Goal: Contribute content: Contribute content

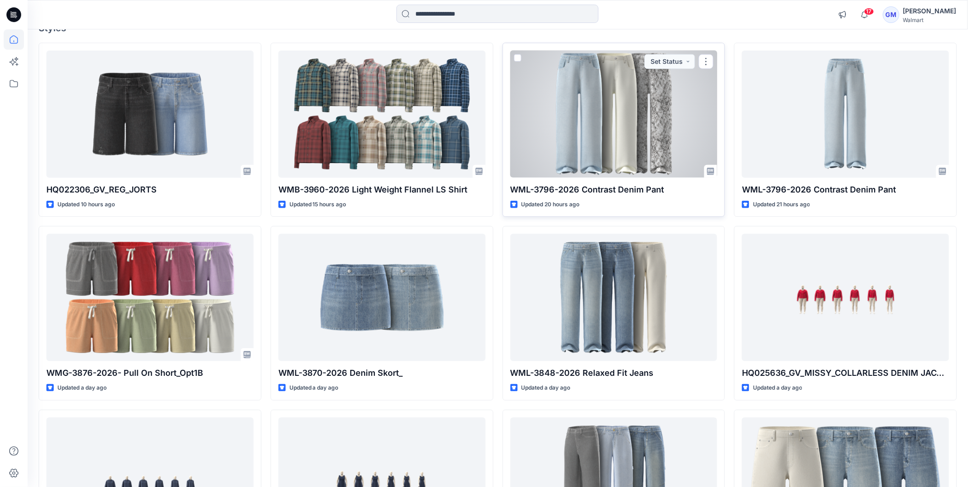
scroll to position [102, 0]
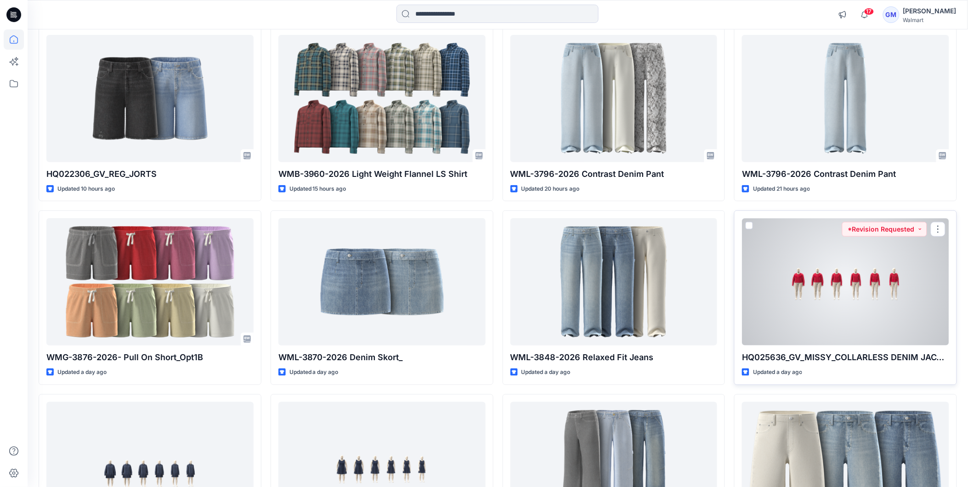
click at [816, 314] on div at bounding box center [845, 281] width 207 height 127
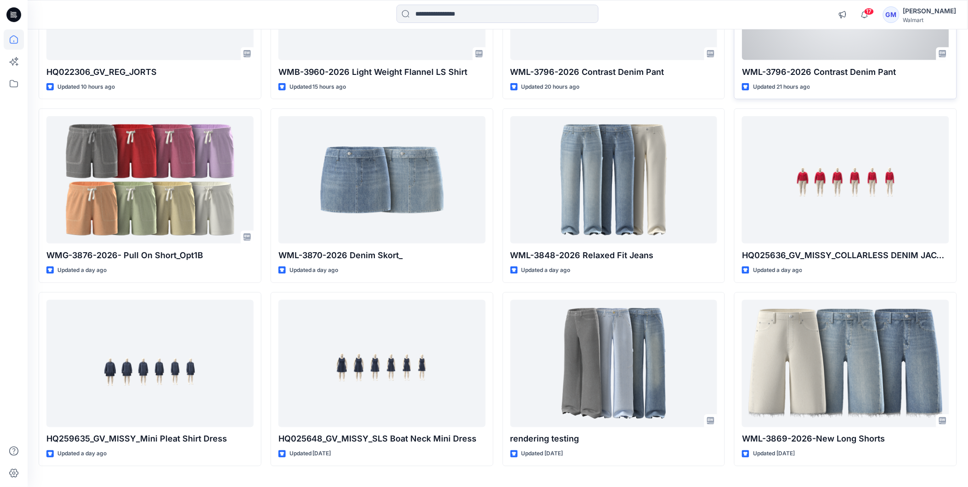
scroll to position [227, 0]
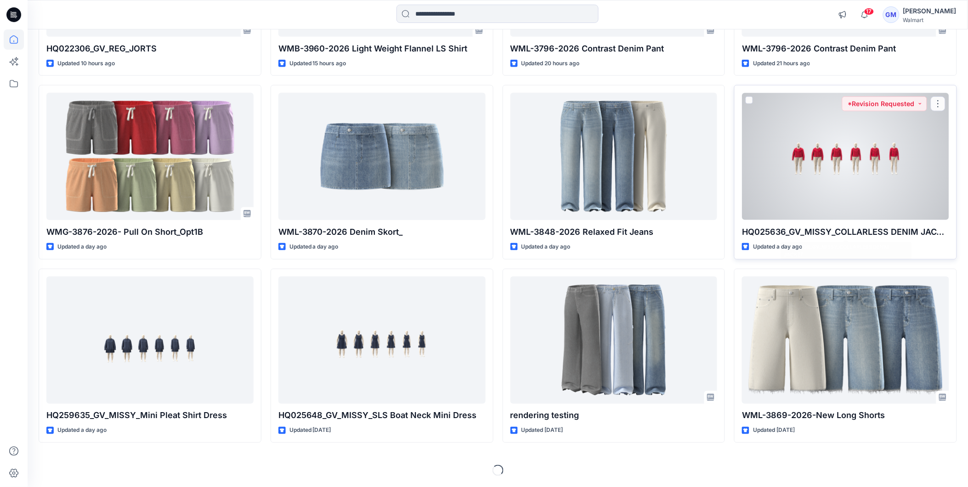
click at [821, 159] on div at bounding box center [845, 156] width 207 height 127
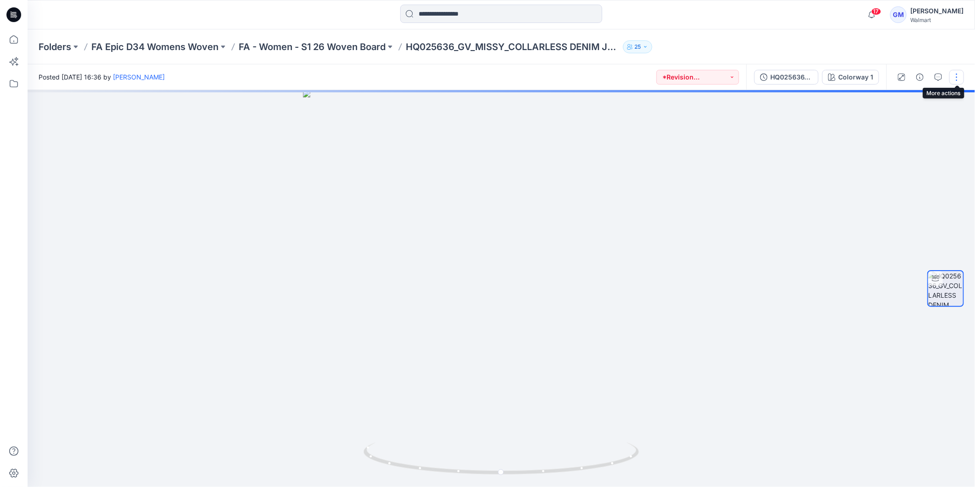
click at [958, 78] on button "button" at bounding box center [957, 77] width 15 height 15
click at [912, 119] on button "Edit" at bounding box center [918, 123] width 84 height 17
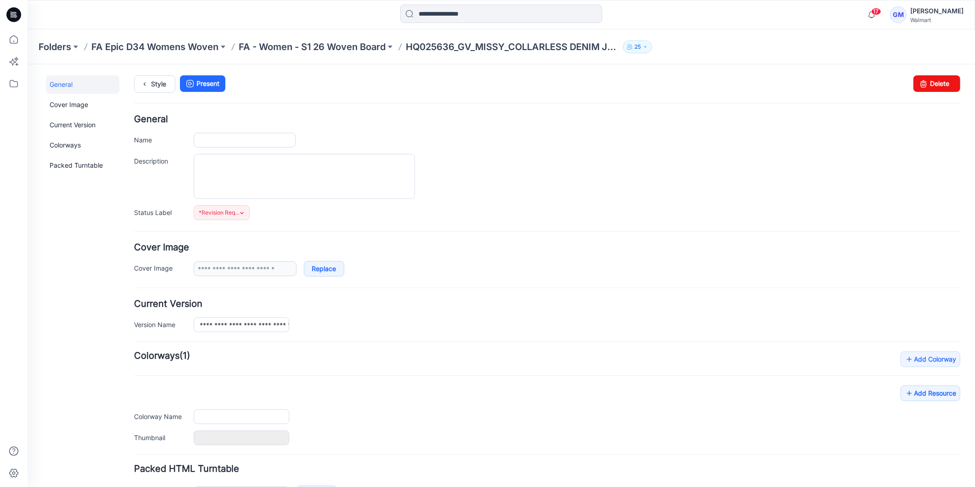
type input "**********"
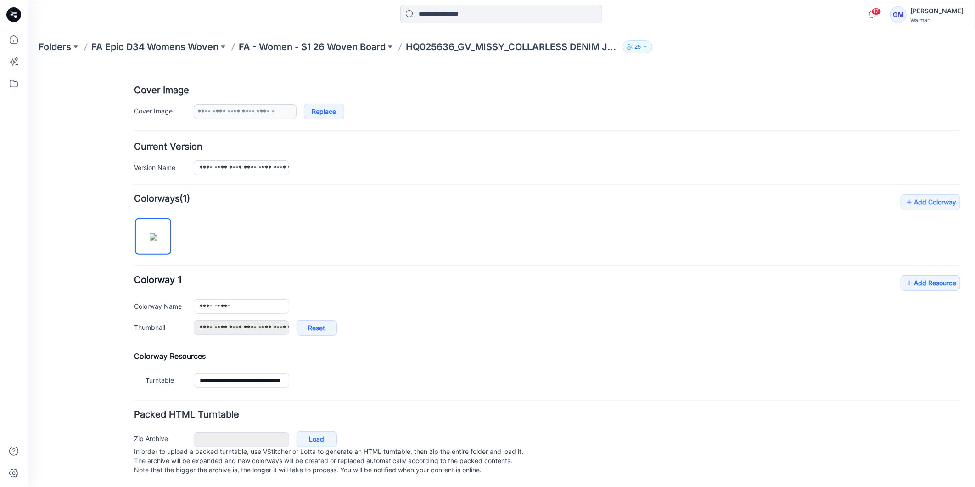
scroll to position [168, 0]
click at [929, 275] on link "Add Resource" at bounding box center [931, 283] width 60 height 16
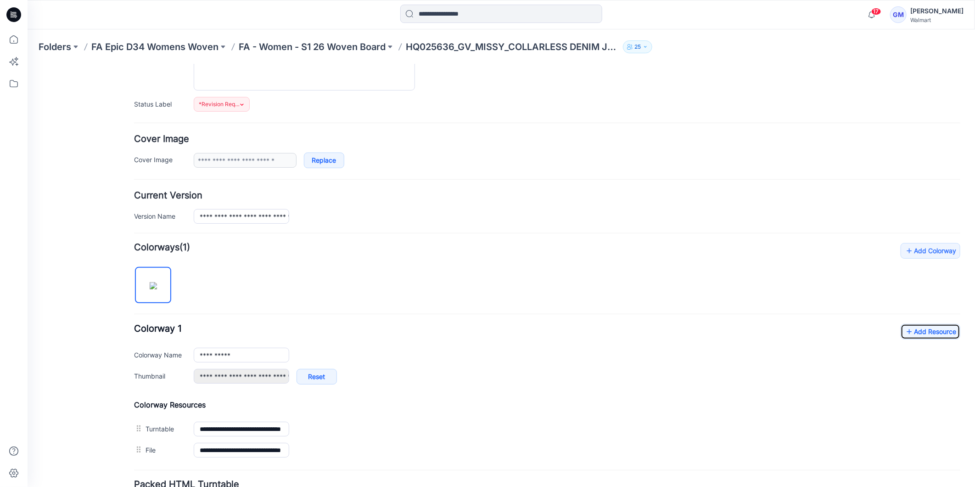
scroll to position [0, 0]
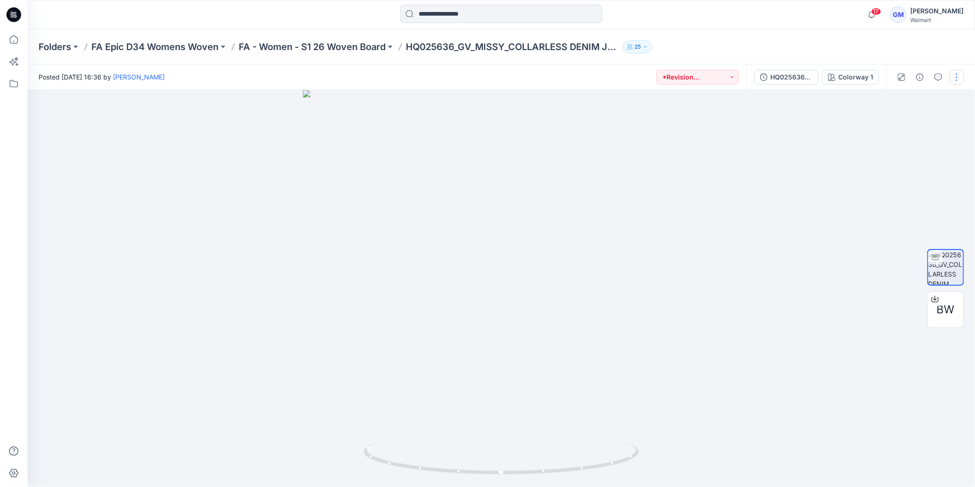
click at [956, 74] on button "button" at bounding box center [957, 77] width 15 height 15
click at [903, 121] on p "Edit" at bounding box center [898, 124] width 11 height 10
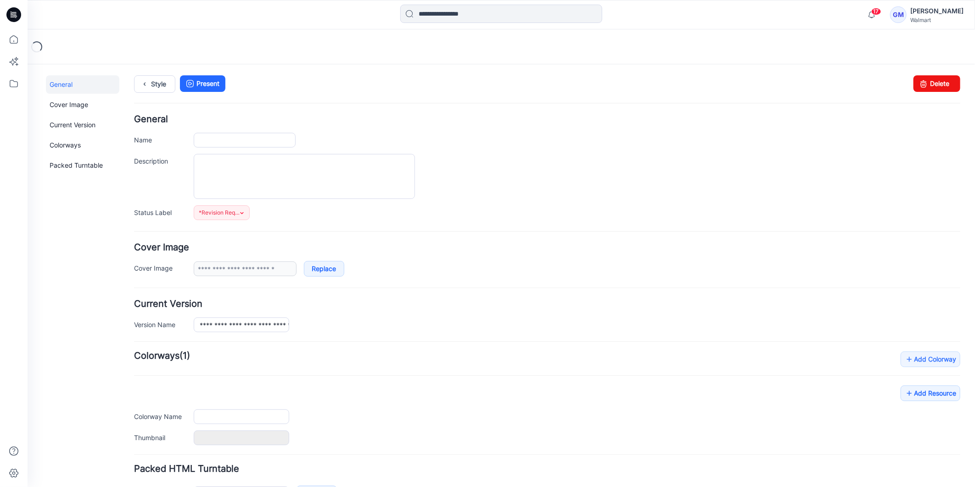
type input "**********"
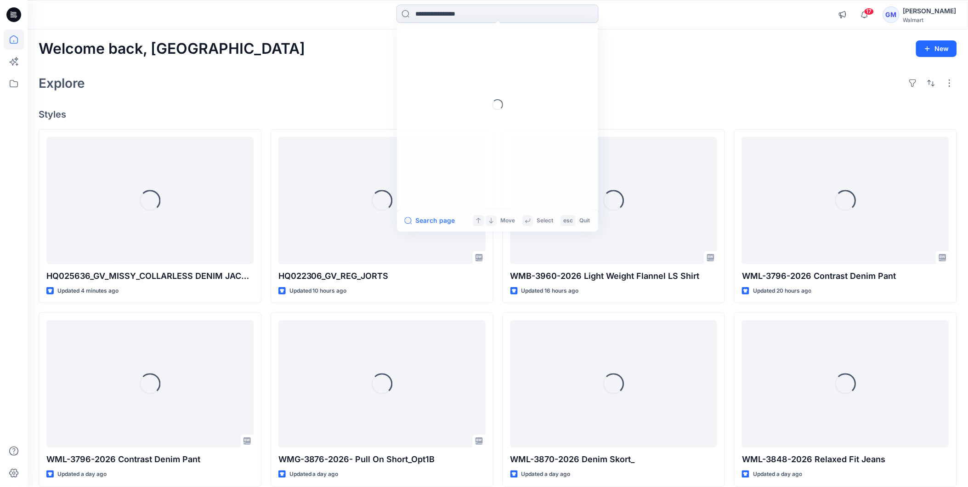
click at [448, 14] on input at bounding box center [497, 14] width 202 height 18
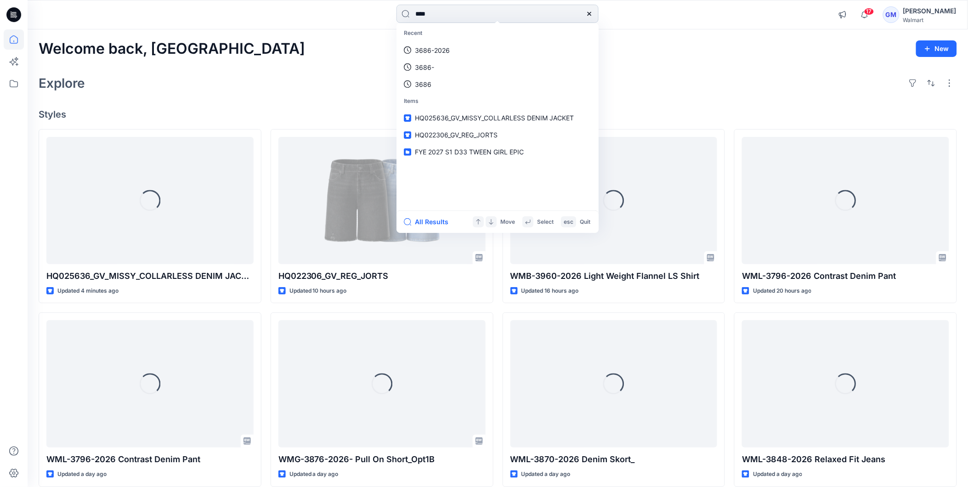
type input "****"
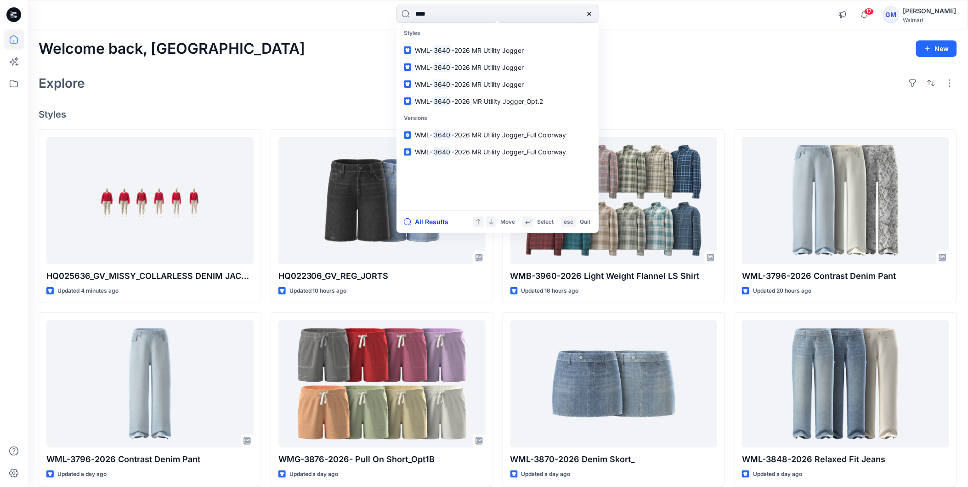
click at [435, 219] on button "All Results" at bounding box center [429, 221] width 51 height 11
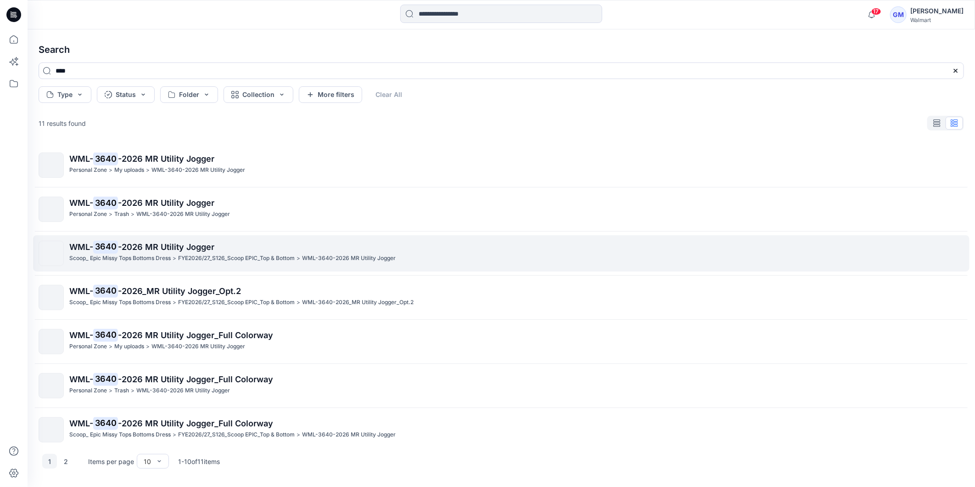
click at [166, 251] on span "-2026 MR Utility Jogger" at bounding box center [166, 247] width 96 height 10
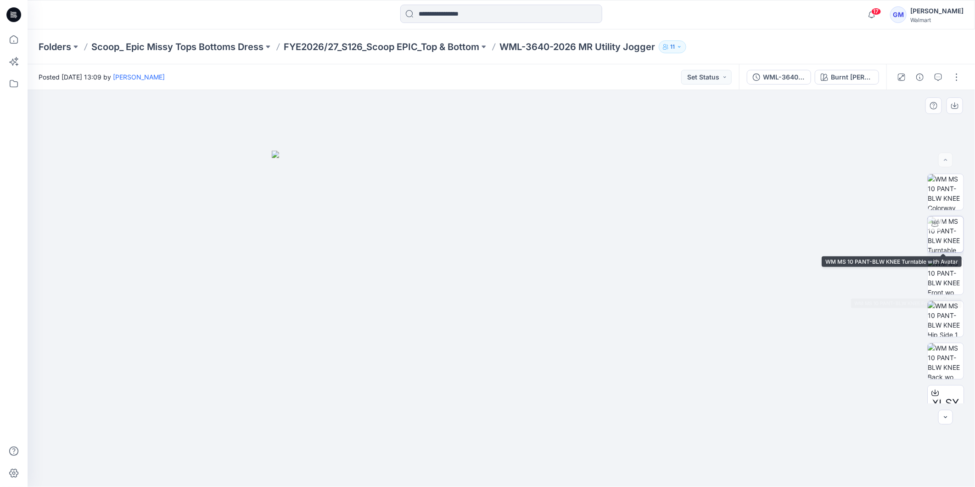
click at [957, 231] on img at bounding box center [946, 234] width 36 height 36
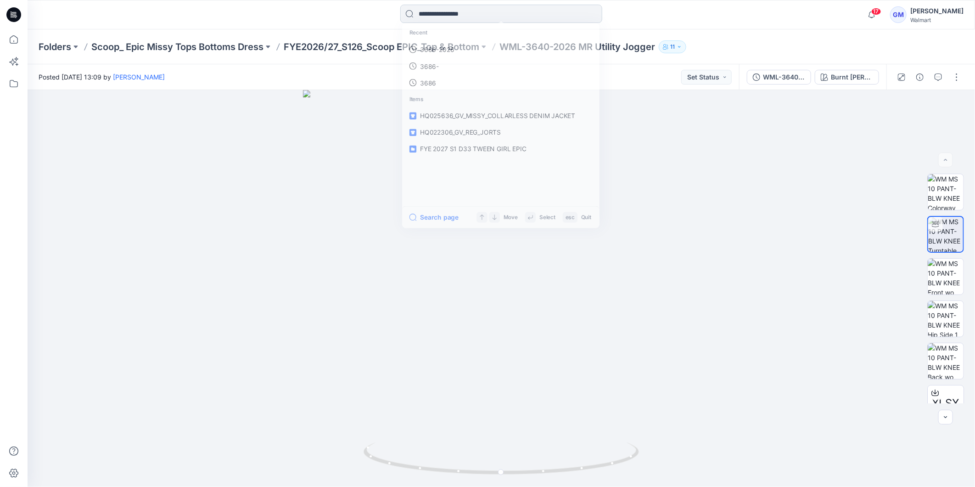
click at [477, 11] on input at bounding box center [501, 14] width 202 height 18
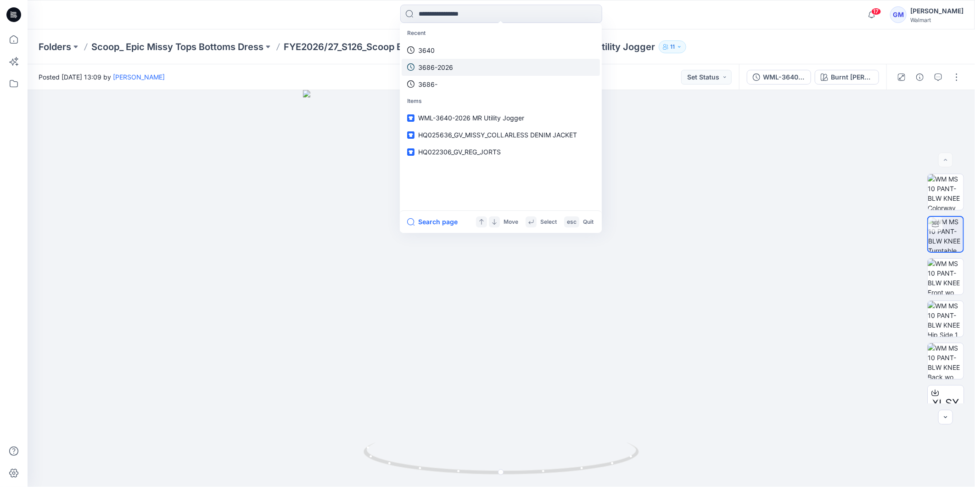
click at [444, 65] on p "3686-2026" at bounding box center [435, 67] width 35 height 10
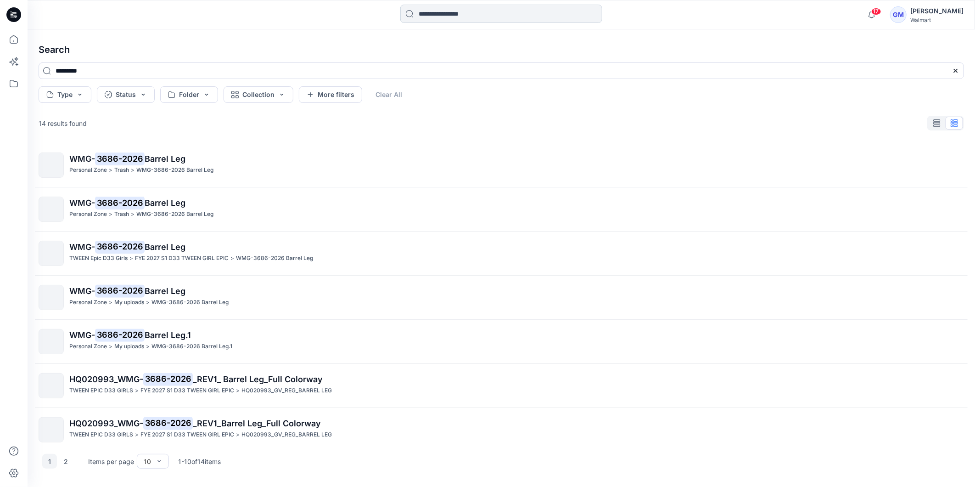
click at [456, 16] on input at bounding box center [501, 14] width 202 height 18
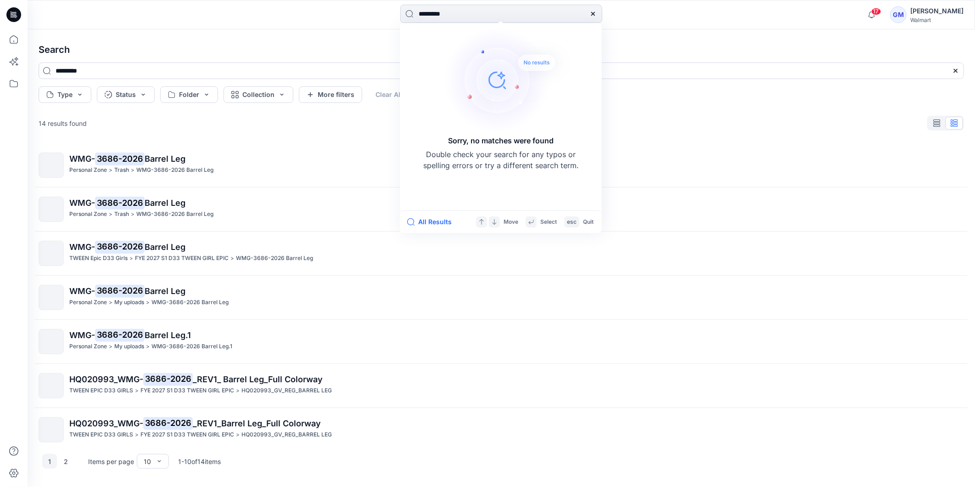
click at [427, 12] on input "*********" at bounding box center [501, 14] width 202 height 18
type input "*********"
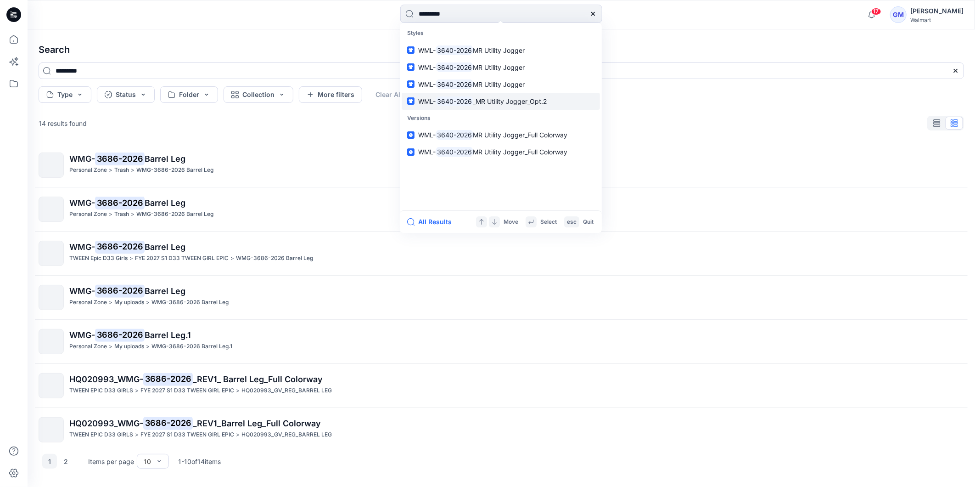
click at [500, 100] on span "_MR Utility Jogger_Opt.2" at bounding box center [510, 101] width 74 height 8
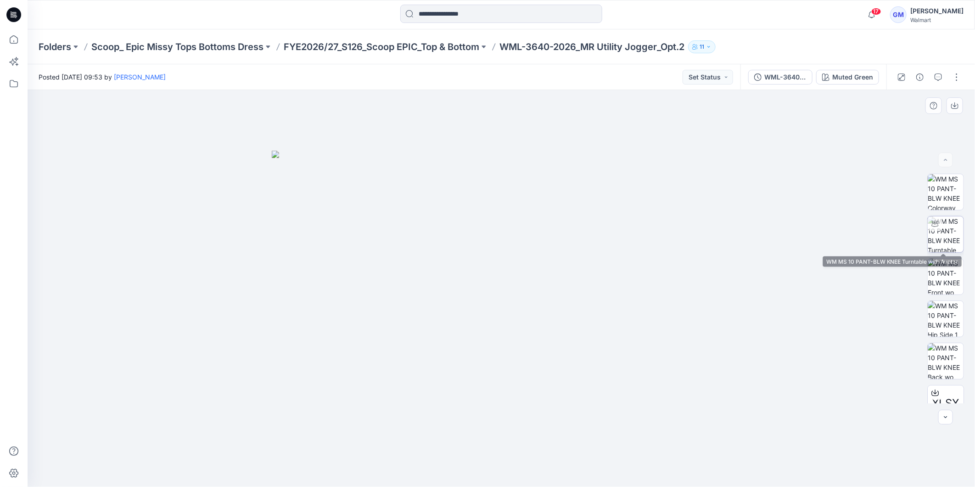
click at [944, 224] on img at bounding box center [946, 234] width 36 height 36
drag, startPoint x: 505, startPoint y: 479, endPoint x: 406, endPoint y: 458, distance: 101.4
click at [406, 458] on div at bounding box center [502, 464] width 276 height 46
drag, startPoint x: 490, startPoint y: 480, endPoint x: 526, endPoint y: 452, distance: 45.6
click at [418, 436] on div at bounding box center [502, 288] width 948 height 397
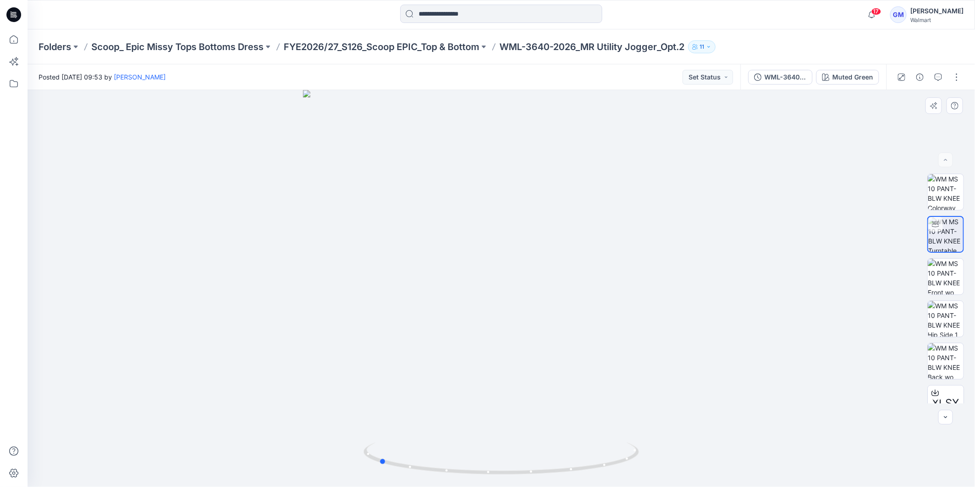
drag, startPoint x: 591, startPoint y: 456, endPoint x: 669, endPoint y: 457, distance: 77.2
click at [669, 457] on div at bounding box center [502, 288] width 948 height 397
drag, startPoint x: 582, startPoint y: 467, endPoint x: 445, endPoint y: 448, distance: 138.1
click at [445, 448] on icon at bounding box center [503, 459] width 278 height 34
drag, startPoint x: 512, startPoint y: 476, endPoint x: 784, endPoint y: 423, distance: 276.9
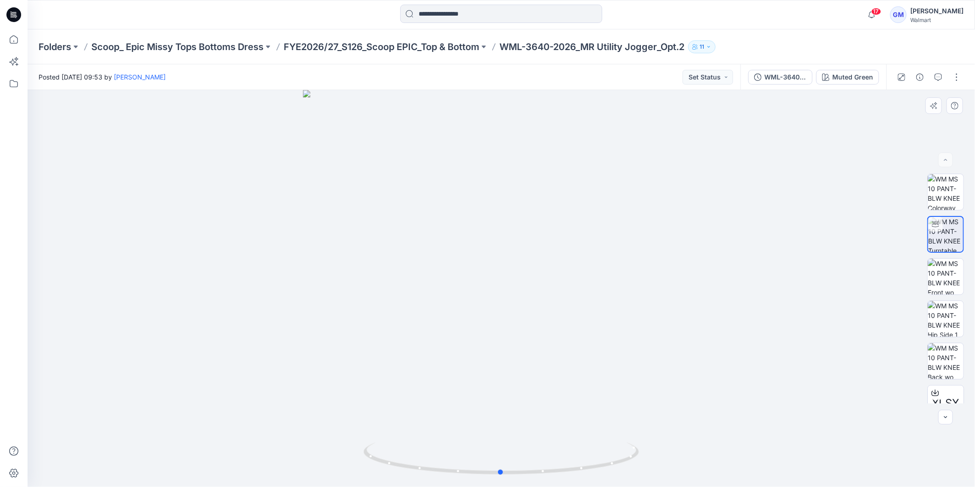
click at [784, 423] on div at bounding box center [502, 288] width 948 height 397
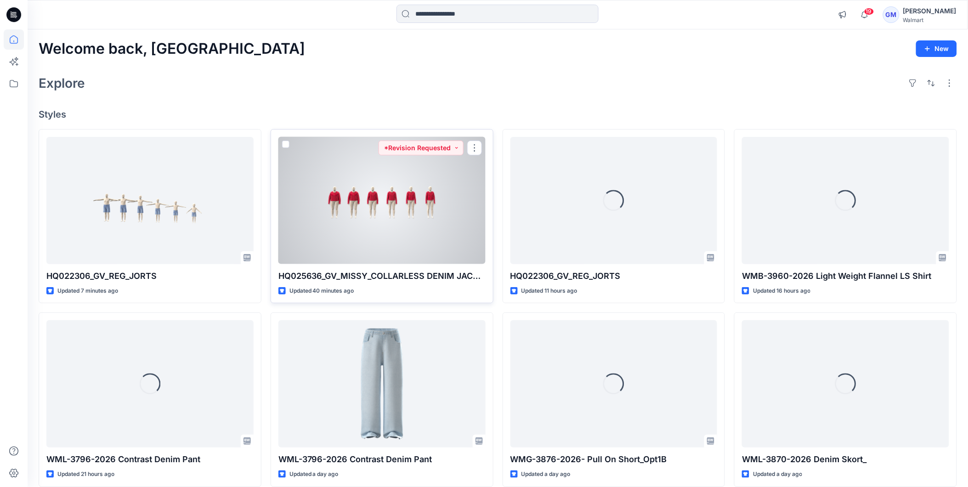
click at [415, 205] on div at bounding box center [381, 200] width 207 height 127
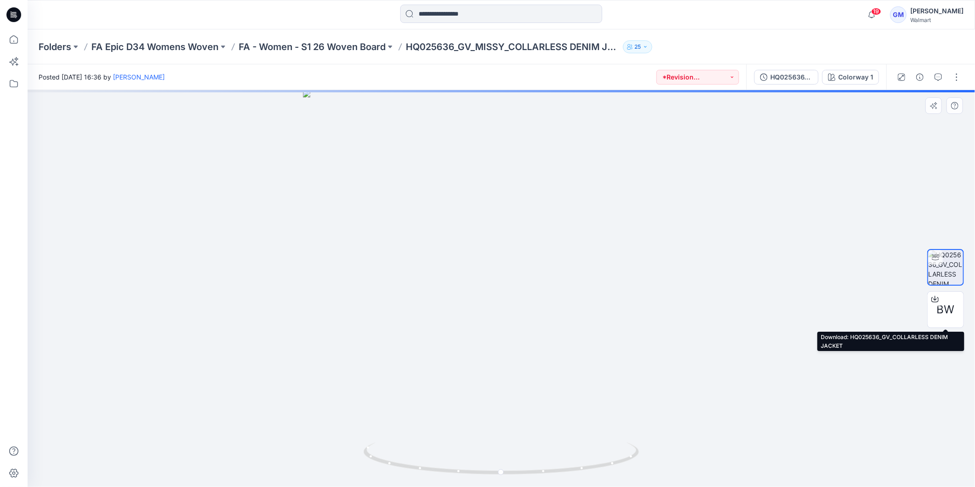
drag, startPoint x: 946, startPoint y: 308, endPoint x: 765, endPoint y: 241, distance: 193.0
click at [770, 254] on div at bounding box center [502, 288] width 948 height 397
click at [954, 77] on button "button" at bounding box center [957, 77] width 15 height 15
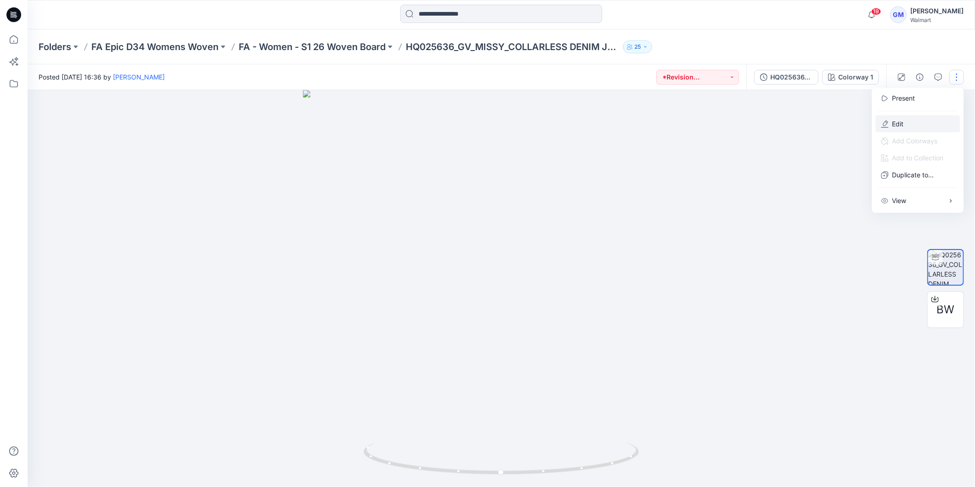
click at [902, 121] on p "Edit" at bounding box center [898, 124] width 11 height 10
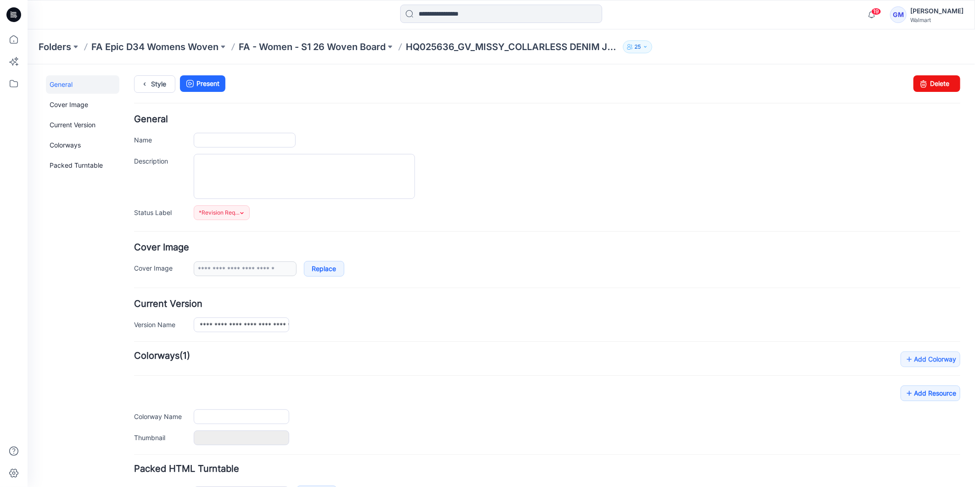
type input "**********"
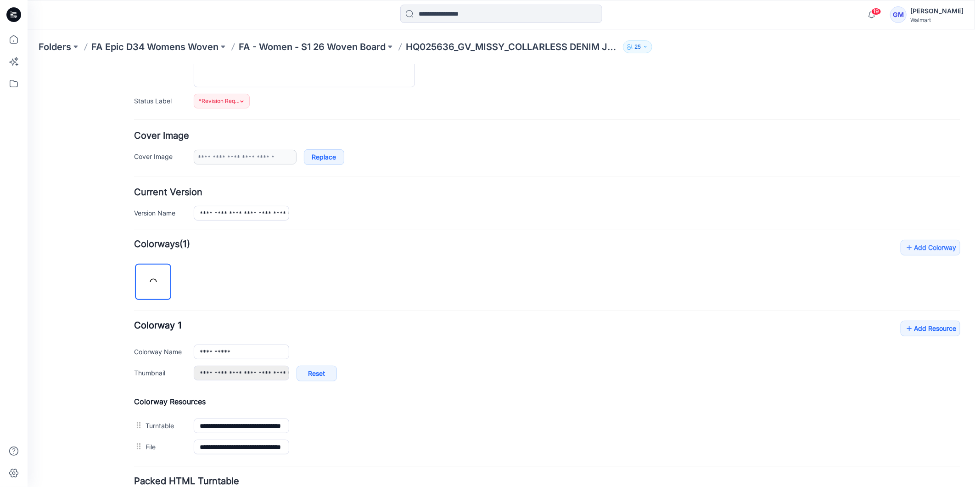
scroll to position [189, 0]
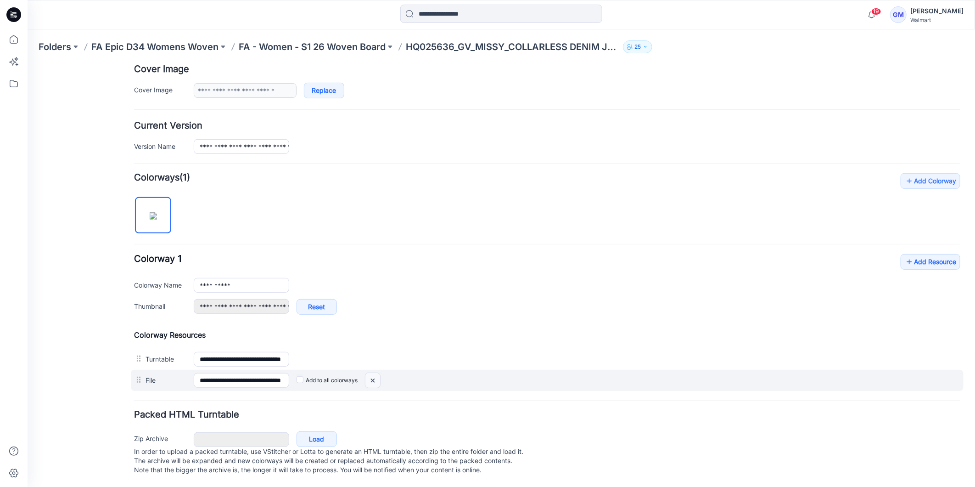
click at [27, 64] on img at bounding box center [27, 64] width 0 height 0
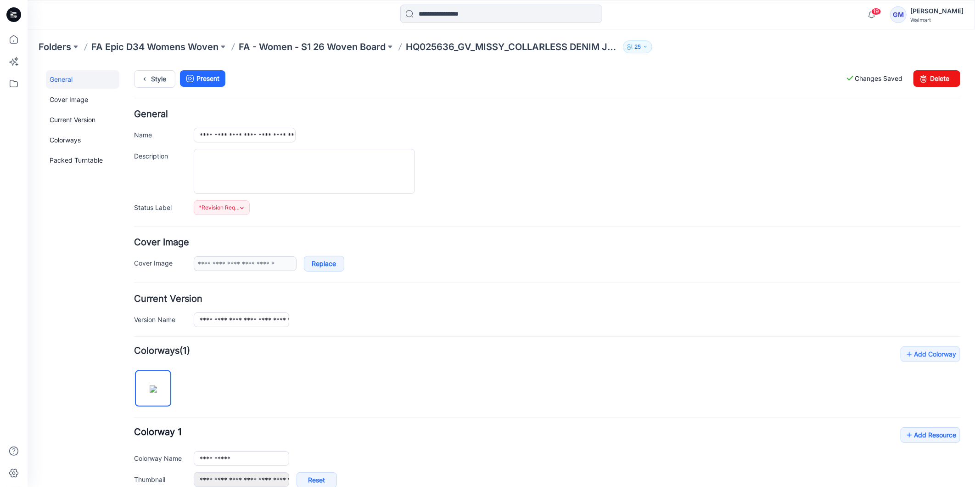
scroll to position [0, 0]
